Goal: Information Seeking & Learning: Learn about a topic

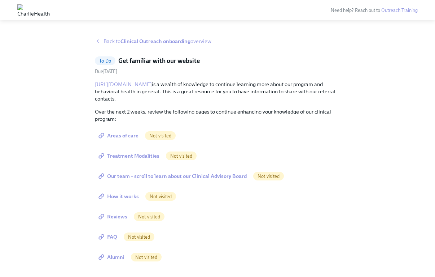
scroll to position [22, 0]
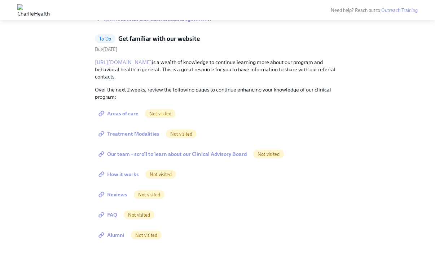
click at [144, 64] on link "[URL][DOMAIN_NAME]" at bounding box center [123, 62] width 57 height 6
click at [126, 113] on span "Areas of care" at bounding box center [119, 113] width 39 height 7
click at [152, 136] on span "Treatment Modalities" at bounding box center [130, 133] width 60 height 7
click at [140, 153] on span "Our team – scroll to learn about our Clinical Advisory Board" at bounding box center [173, 153] width 147 height 7
click at [131, 175] on span "How it works" at bounding box center [119, 173] width 39 height 7
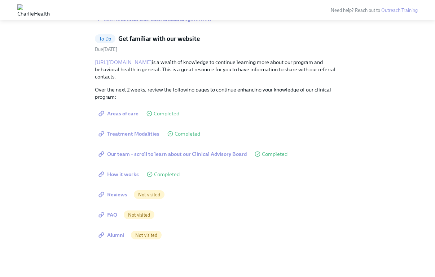
click at [119, 193] on span "Reviews" at bounding box center [113, 194] width 27 height 7
click at [112, 211] on span "FAQ" at bounding box center [108, 214] width 17 height 7
click at [117, 234] on span "Alumni" at bounding box center [112, 234] width 25 height 7
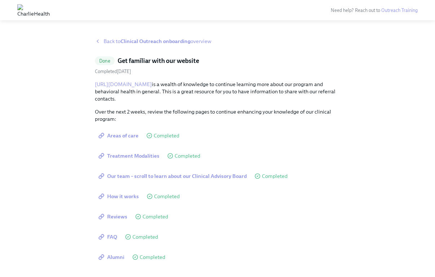
click at [184, 41] on strong "Clinical Outreach onboarding" at bounding box center [156, 41] width 70 height 6
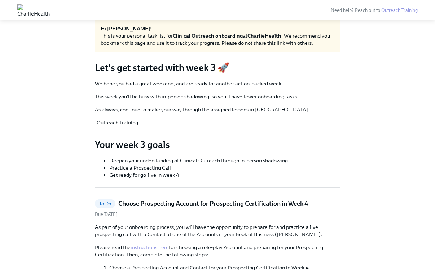
scroll to position [19, 0]
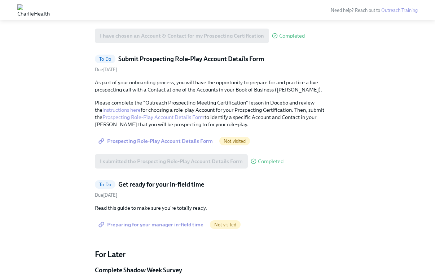
scroll to position [319, 0]
